Goal: Information Seeking & Learning: Compare options

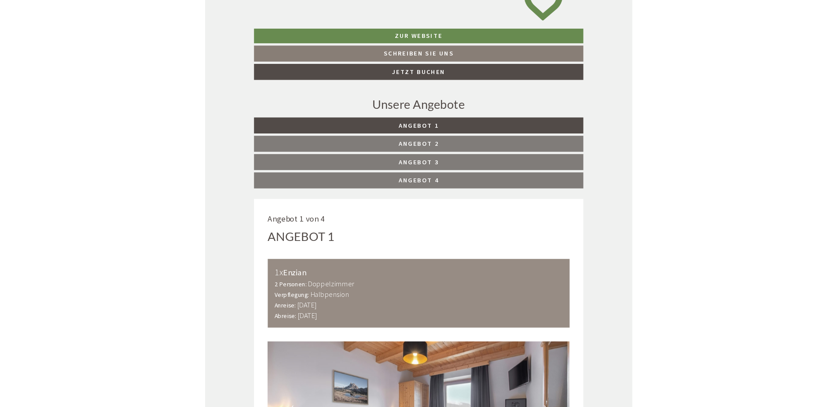
scroll to position [352, 0]
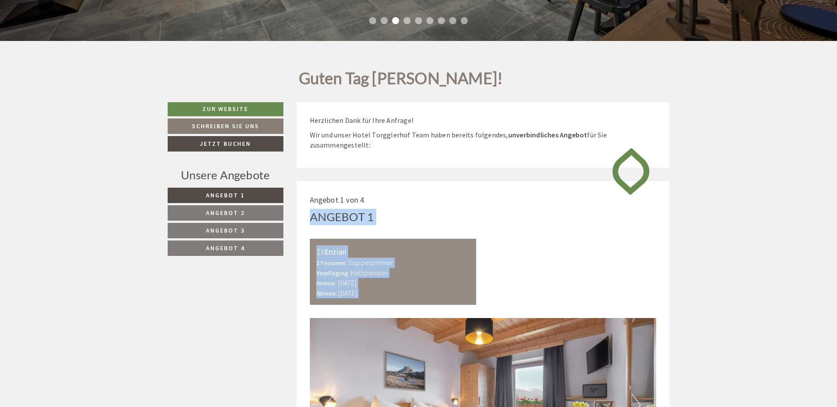
drag, startPoint x: 403, startPoint y: 201, endPoint x: 429, endPoint y: 318, distance: 119.7
drag, startPoint x: 429, startPoint y: 318, endPoint x: 491, endPoint y: 286, distance: 70.1
click at [491, 286] on div "1x Enzian 2 Personen: Doppelzimmer Verpflegung: Halbpension Anreise: Sonntag, 0…" at bounding box center [483, 271] width 360 height 66
click at [241, 203] on link "Angebot 1" at bounding box center [226, 194] width 116 height 15
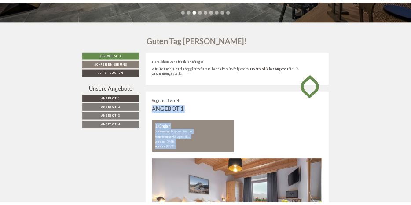
scroll to position [533, 0]
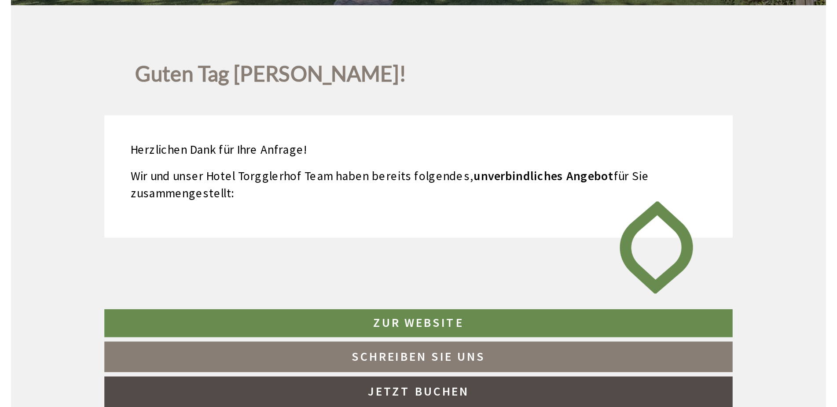
scroll to position [220, 0]
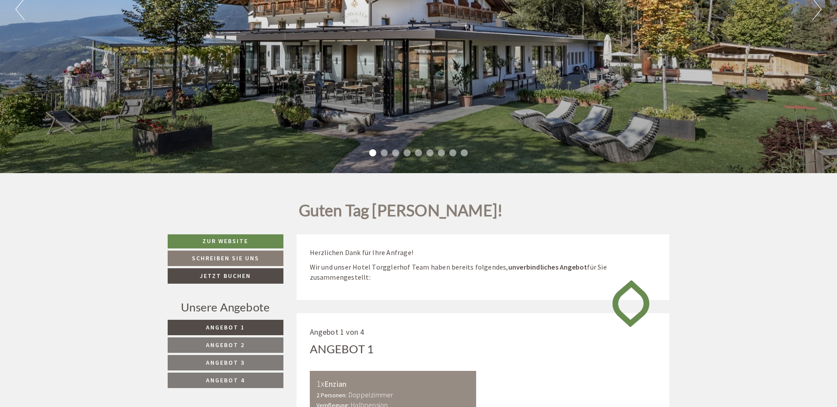
click at [225, 205] on nav "Angebot 1 Angebot 2 Angebot 3 Angebot 4" at bounding box center [226, 353] width 116 height 68
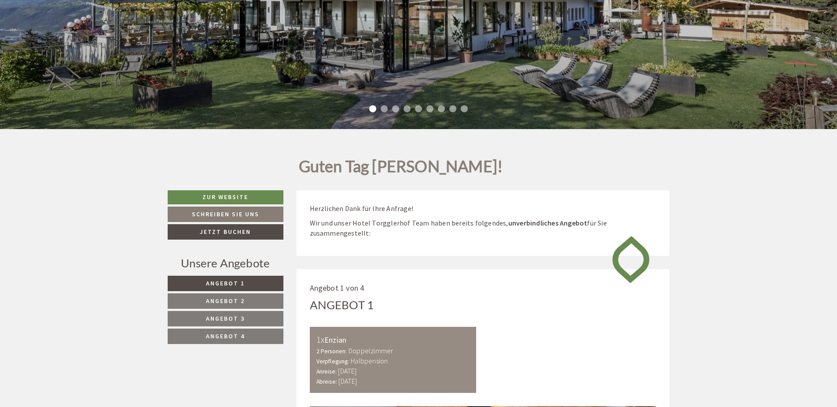
click at [245, 205] on link "Angebot 2" at bounding box center [226, 300] width 116 height 15
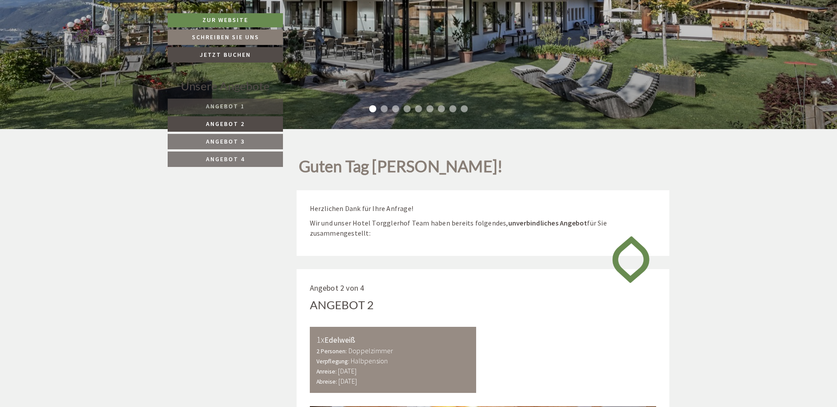
scroll to position [533, 0]
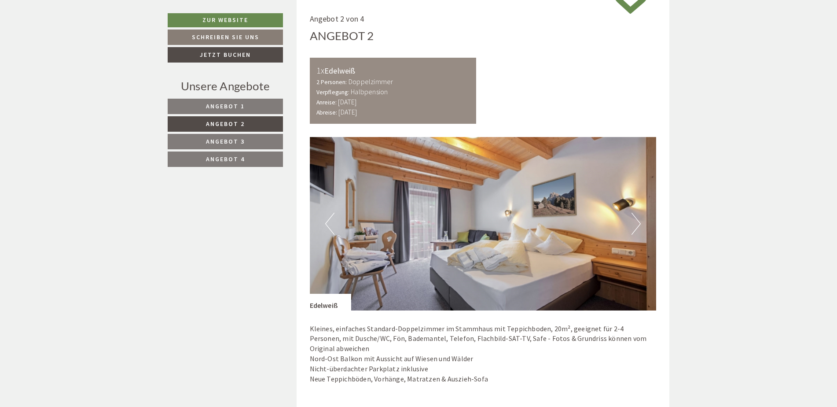
drag, startPoint x: 260, startPoint y: 132, endPoint x: 262, endPoint y: 137, distance: 5.4
click at [261, 133] on nav "Angebot 1 Angebot 2 Angebot 3 Angebot 4" at bounding box center [227, 133] width 118 height 68
click at [262, 140] on link "Angebot 3" at bounding box center [225, 141] width 115 height 15
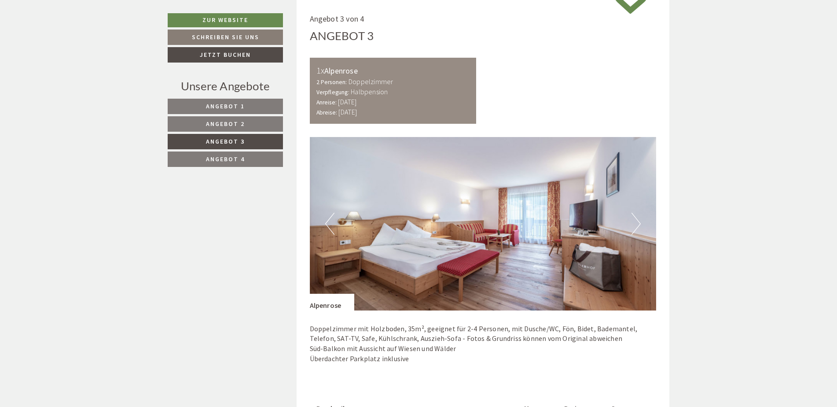
click at [264, 142] on link "Angebot 3" at bounding box center [225, 141] width 115 height 15
click at [257, 156] on link "Angebot 4" at bounding box center [225, 158] width 115 height 15
